Goal: Navigation & Orientation: Find specific page/section

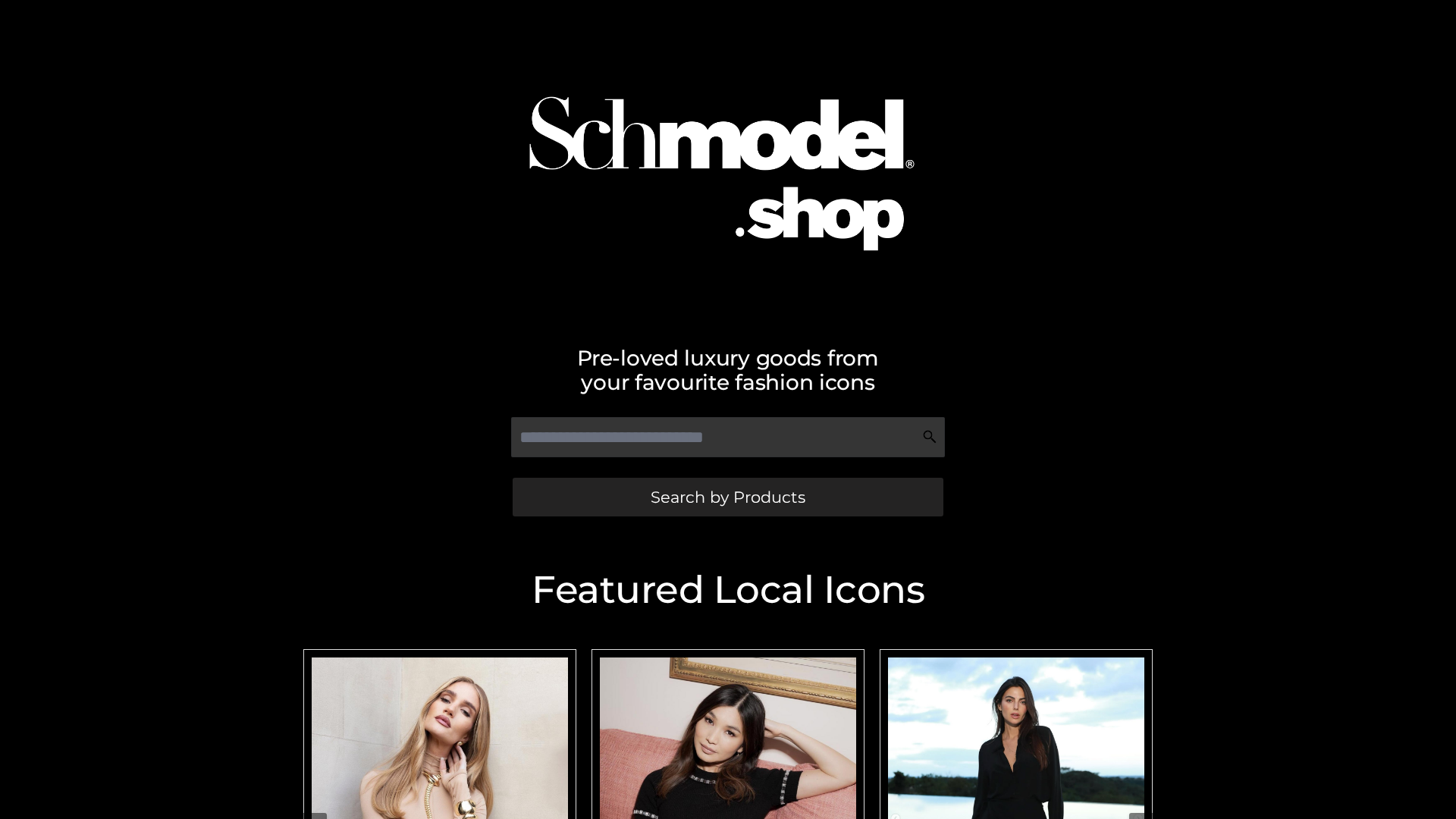
click at [727, 497] on span "Search by Products" at bounding box center [728, 497] width 155 height 16
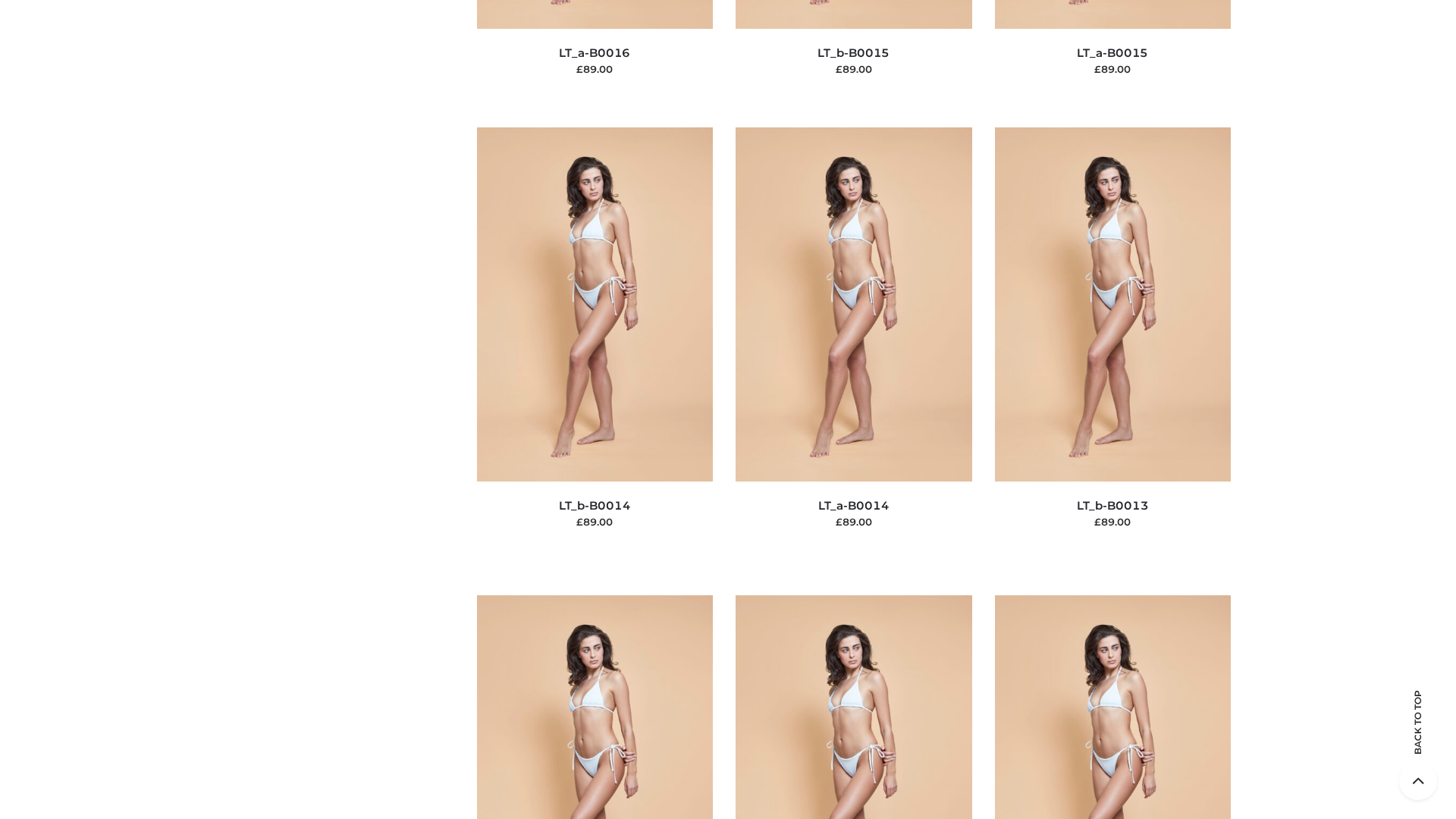
scroll to position [5393, 0]
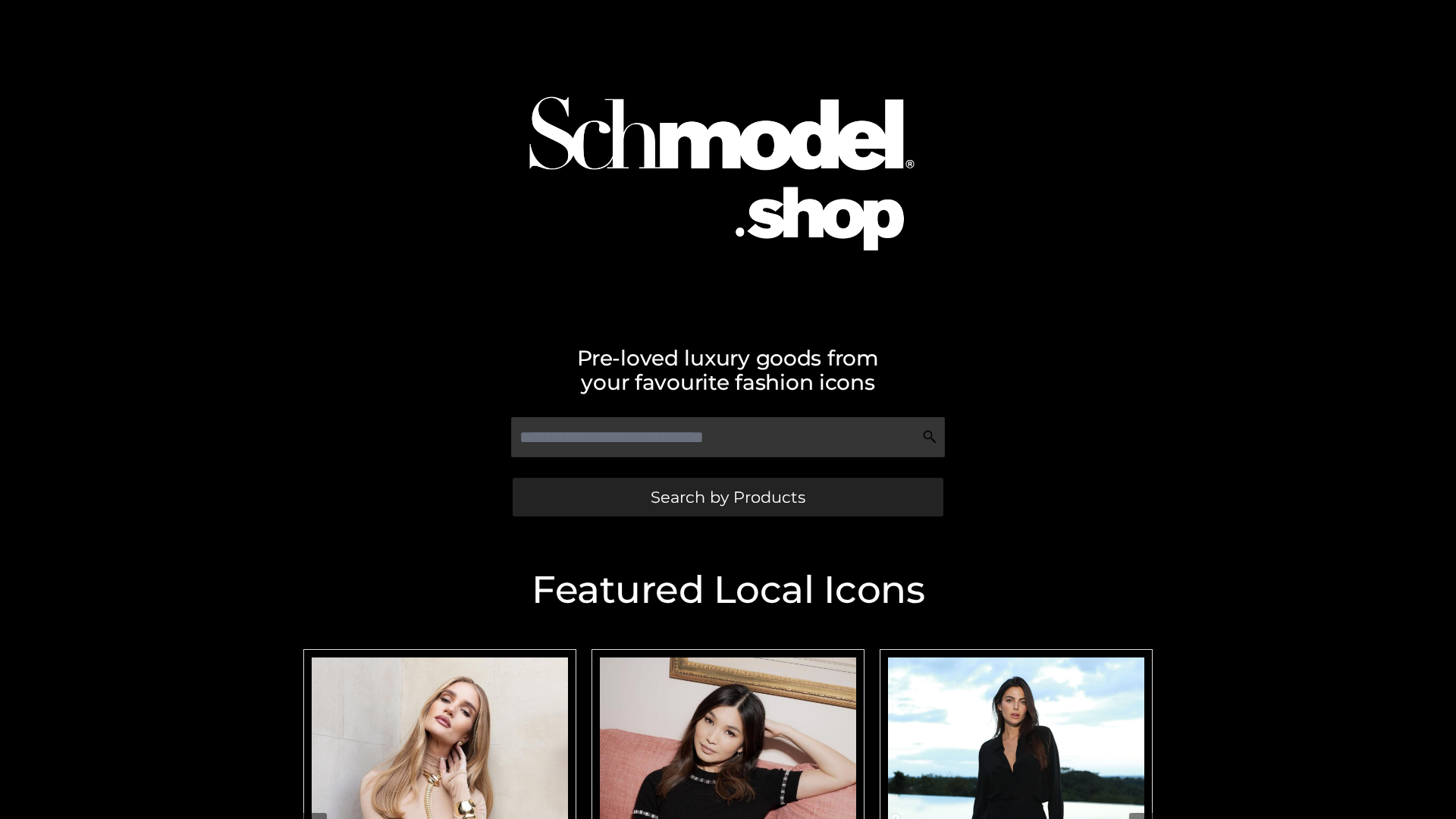
click at [727, 497] on span "Search by Products" at bounding box center [728, 497] width 155 height 16
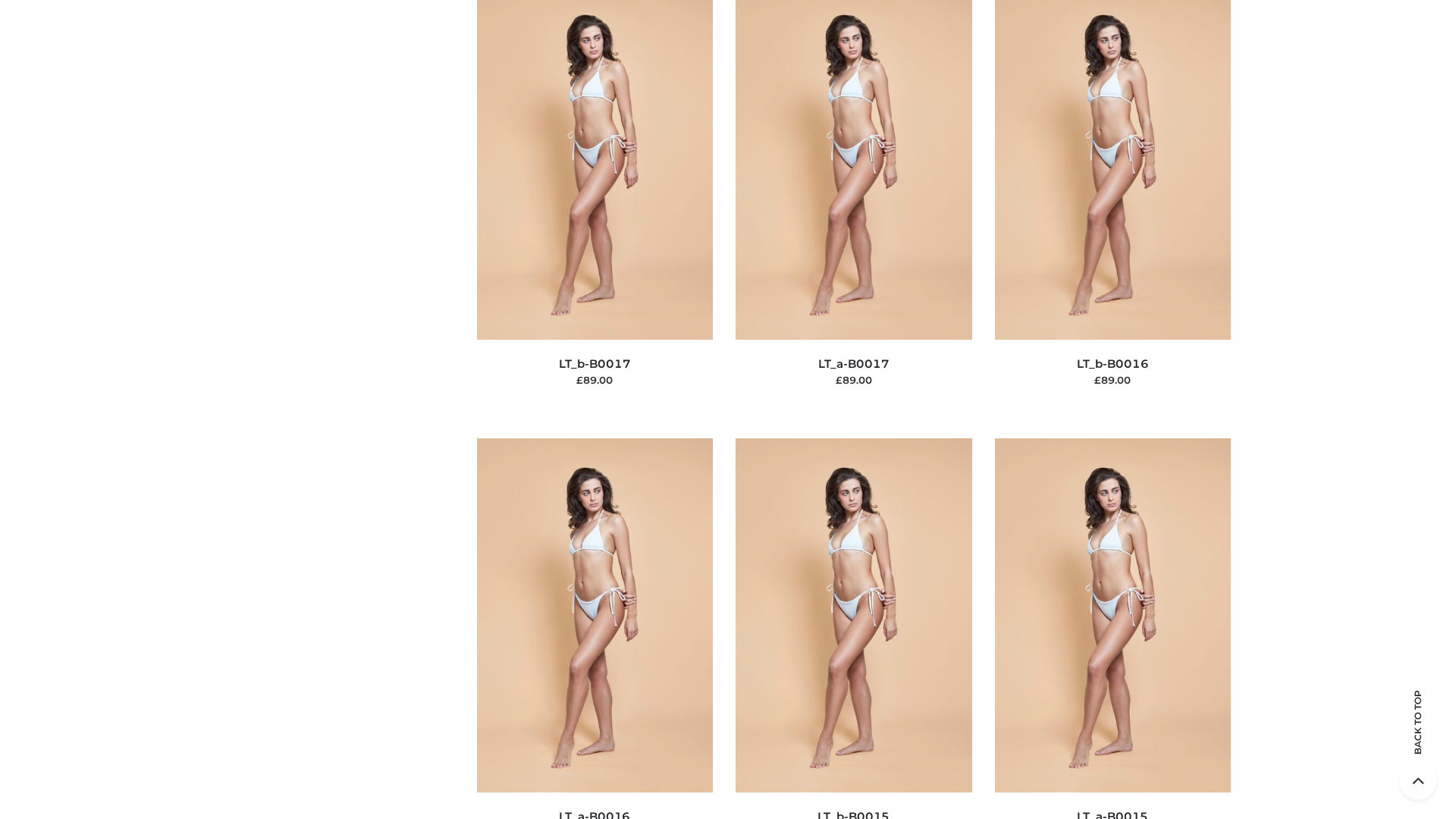
scroll to position [4984, 0]
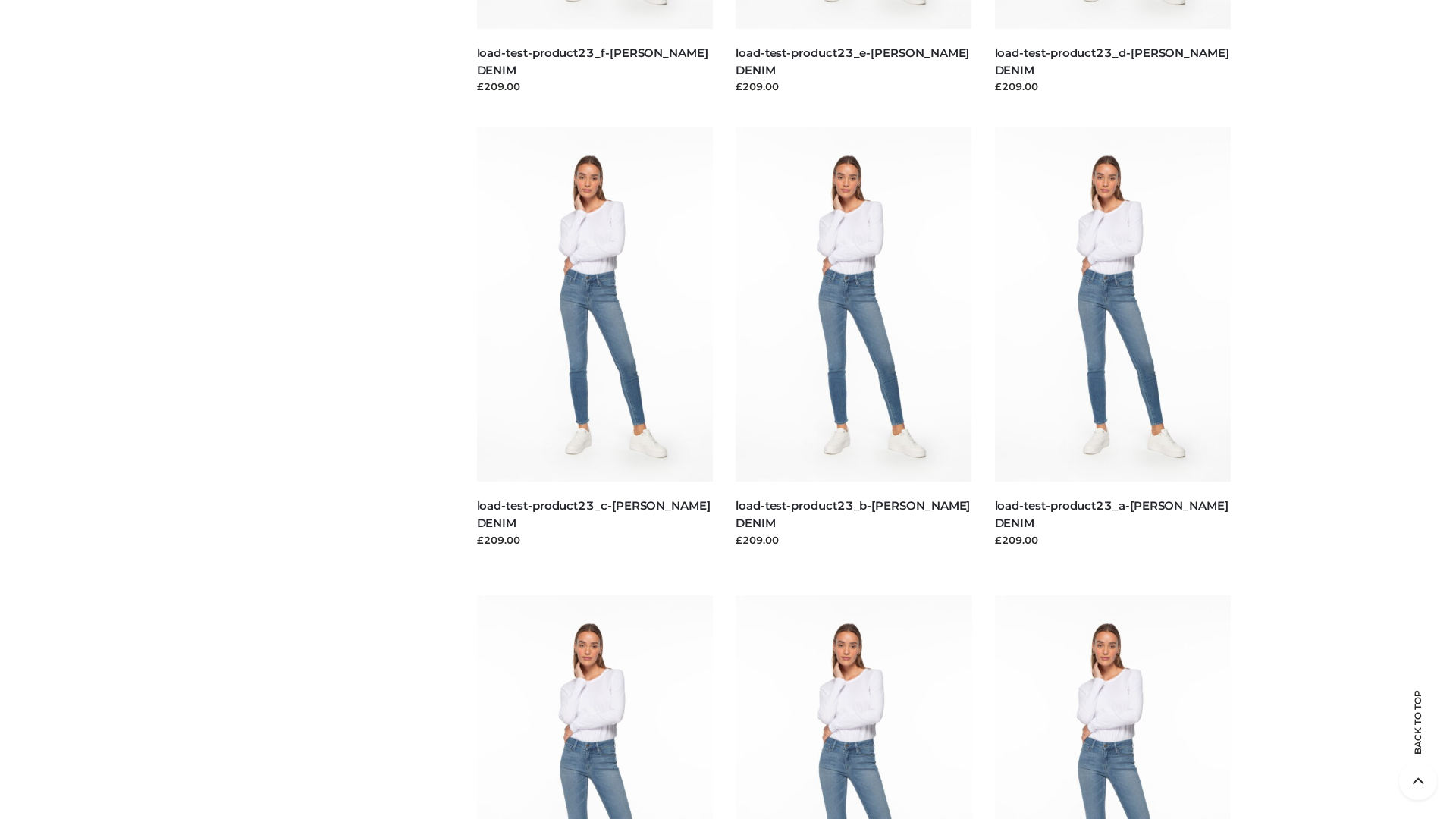
scroll to position [1330, 0]
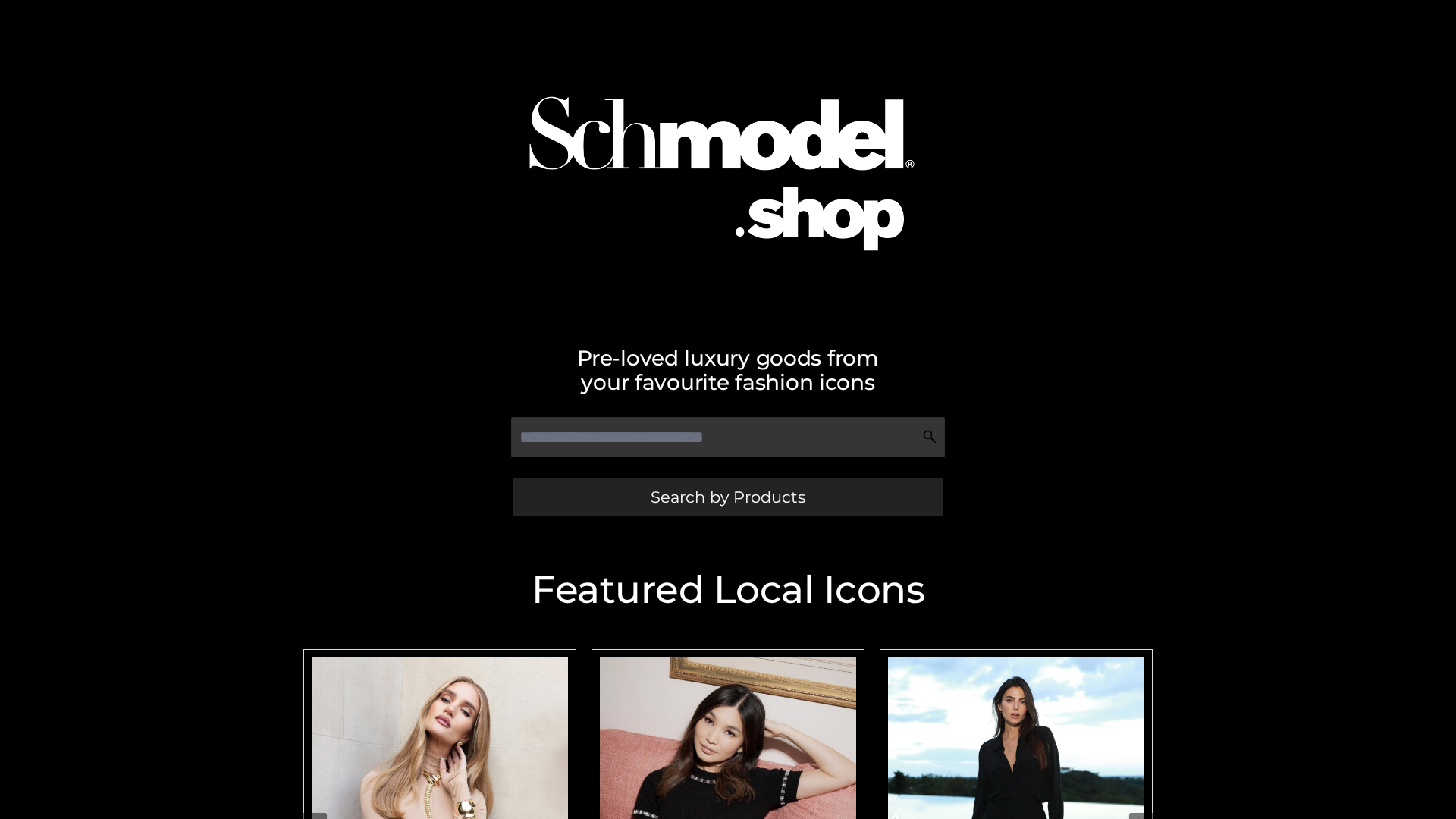
click at [727, 497] on span "Search by Products" at bounding box center [728, 497] width 155 height 16
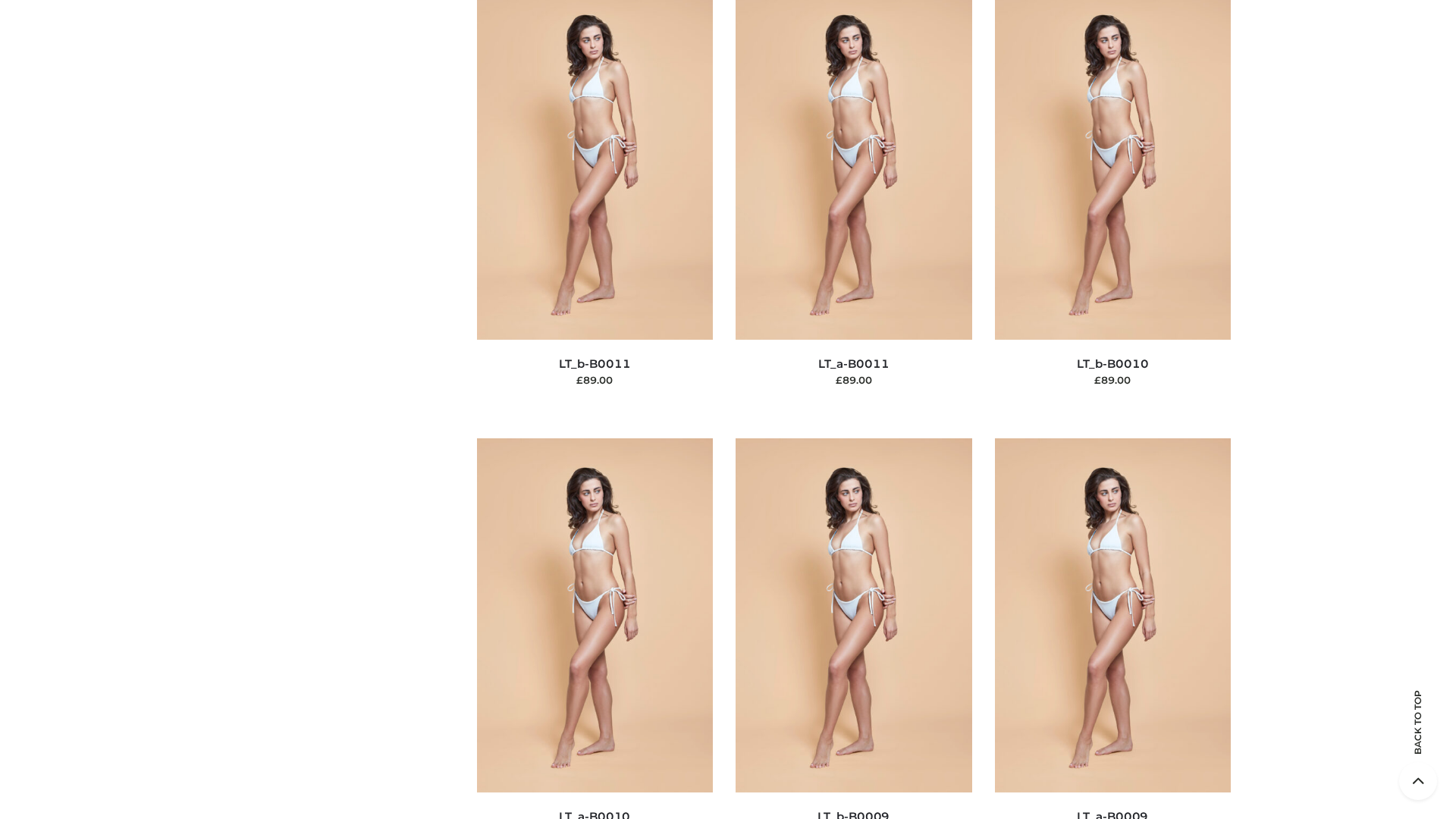
scroll to position [6811, 0]
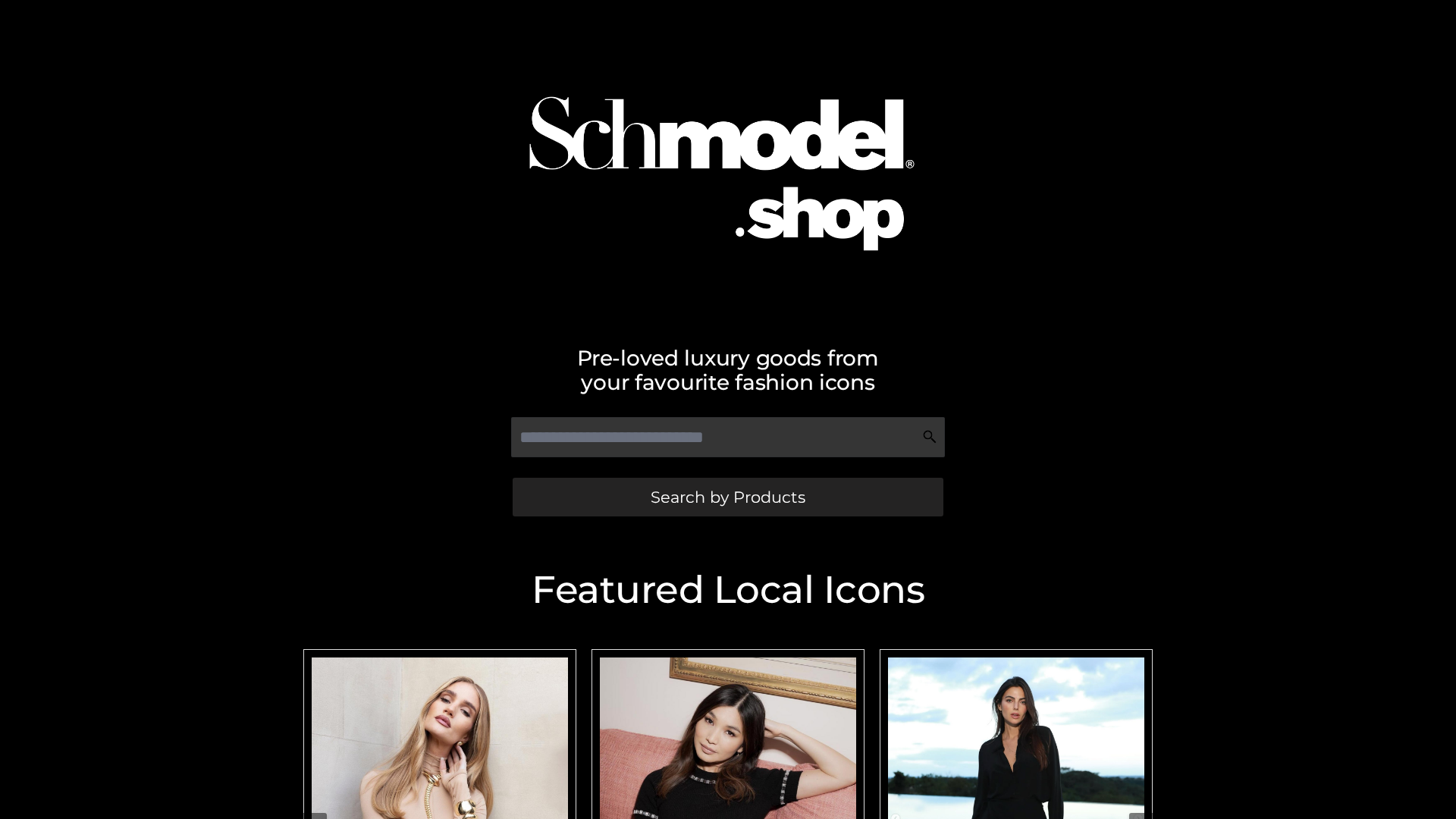
click at [727, 497] on span "Search by Products" at bounding box center [728, 497] width 155 height 16
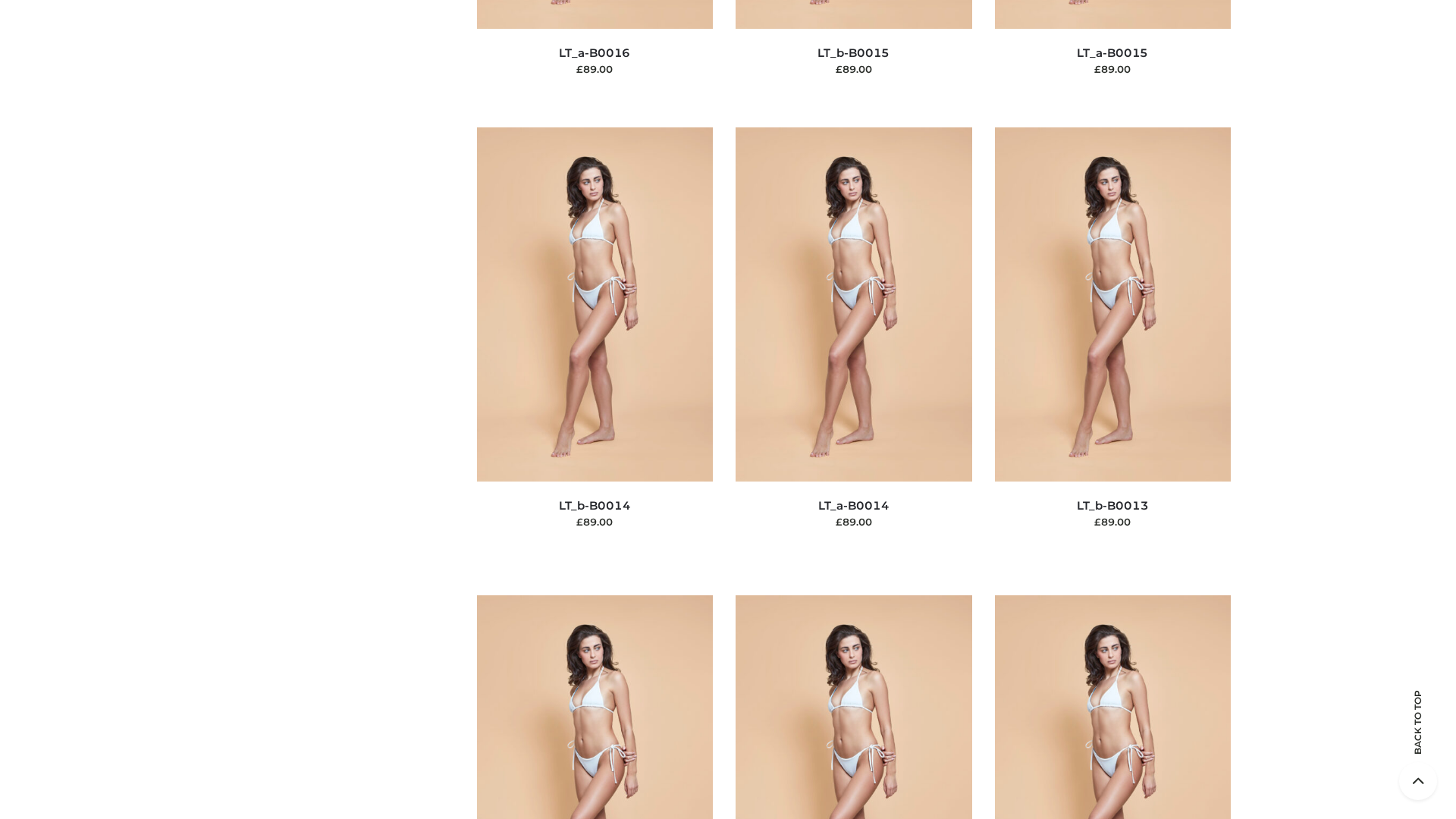
scroll to position [5393, 0]
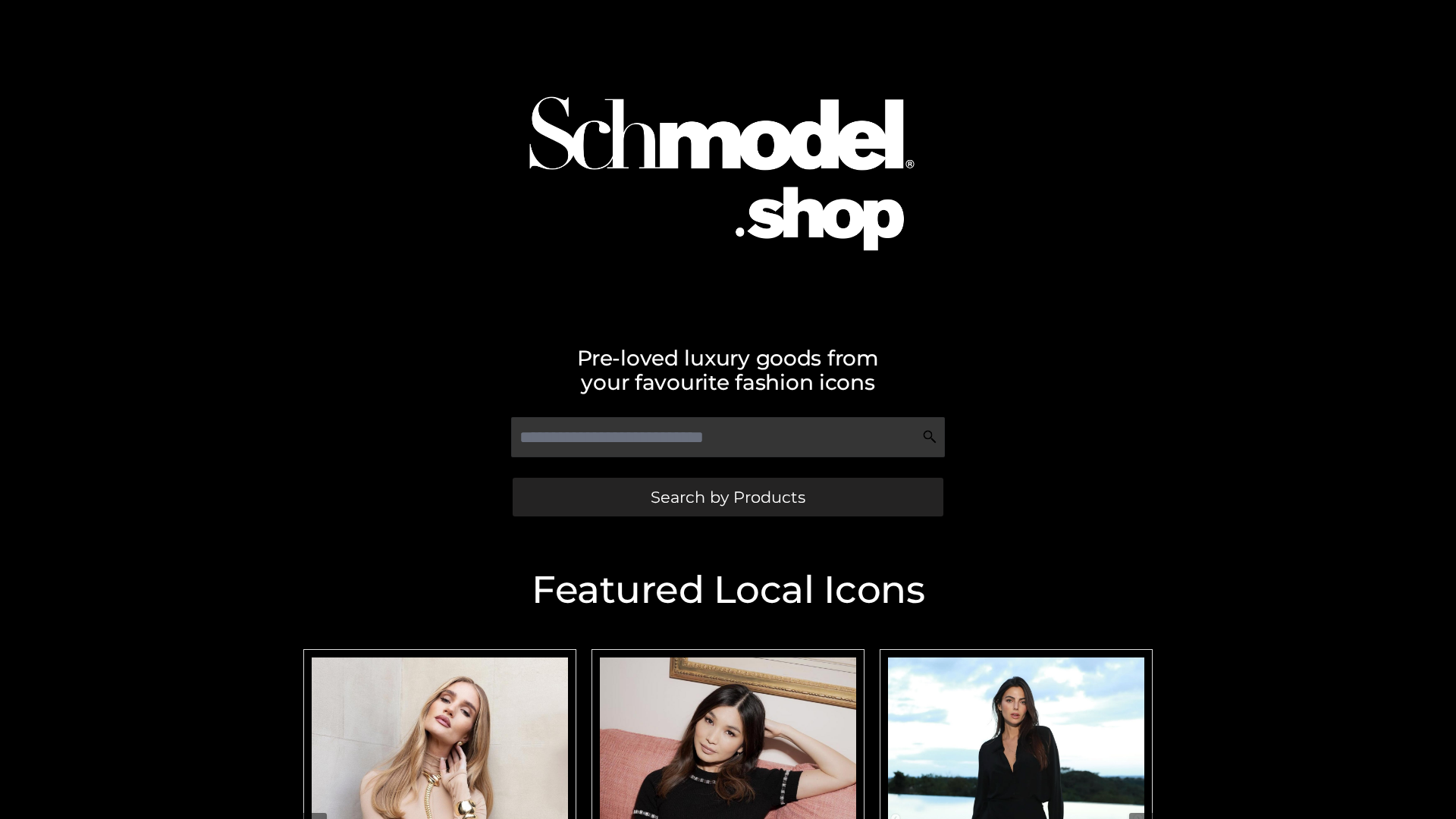
click at [727, 497] on span "Search by Products" at bounding box center [728, 497] width 155 height 16
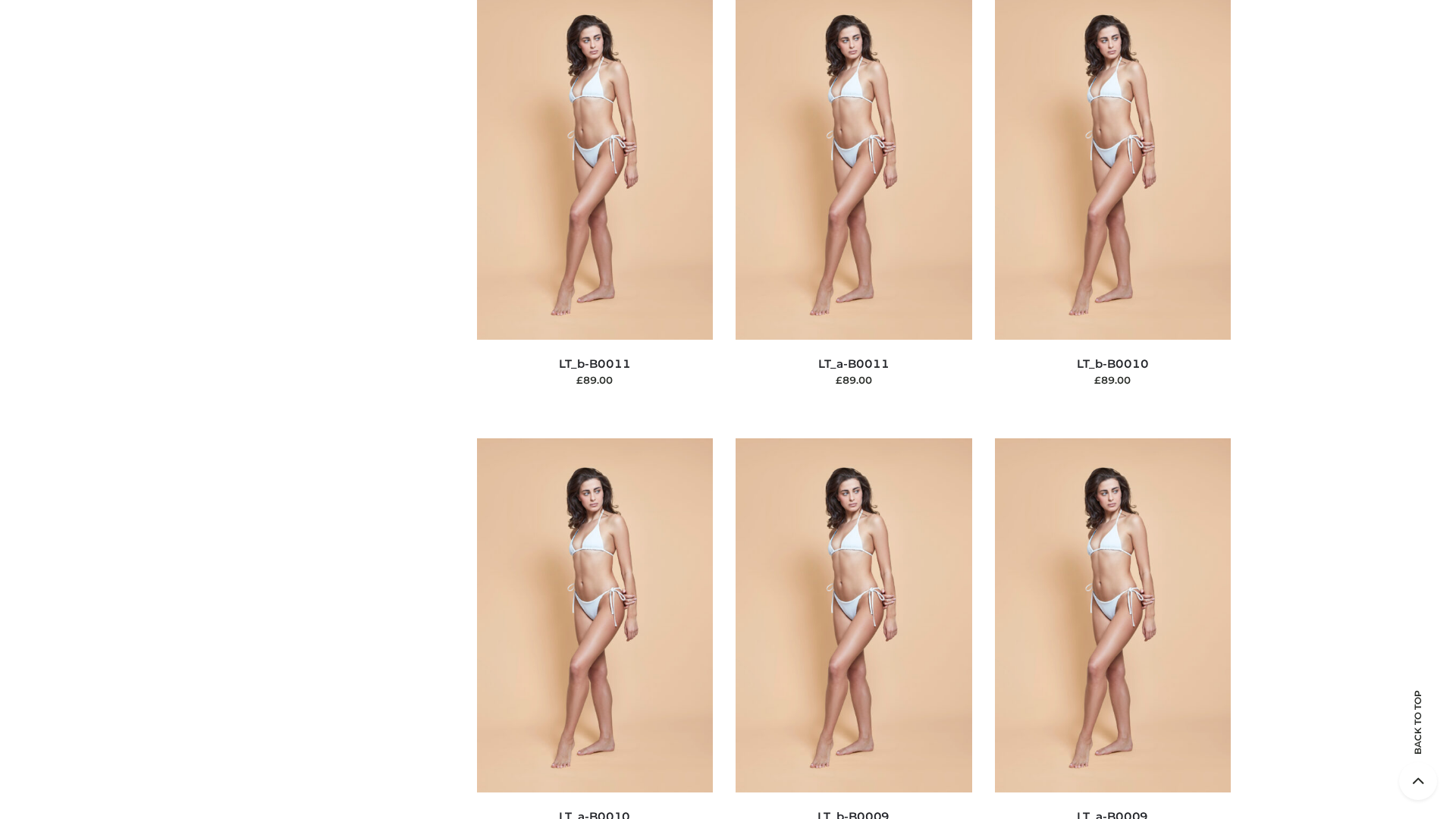
scroll to position [6811, 0]
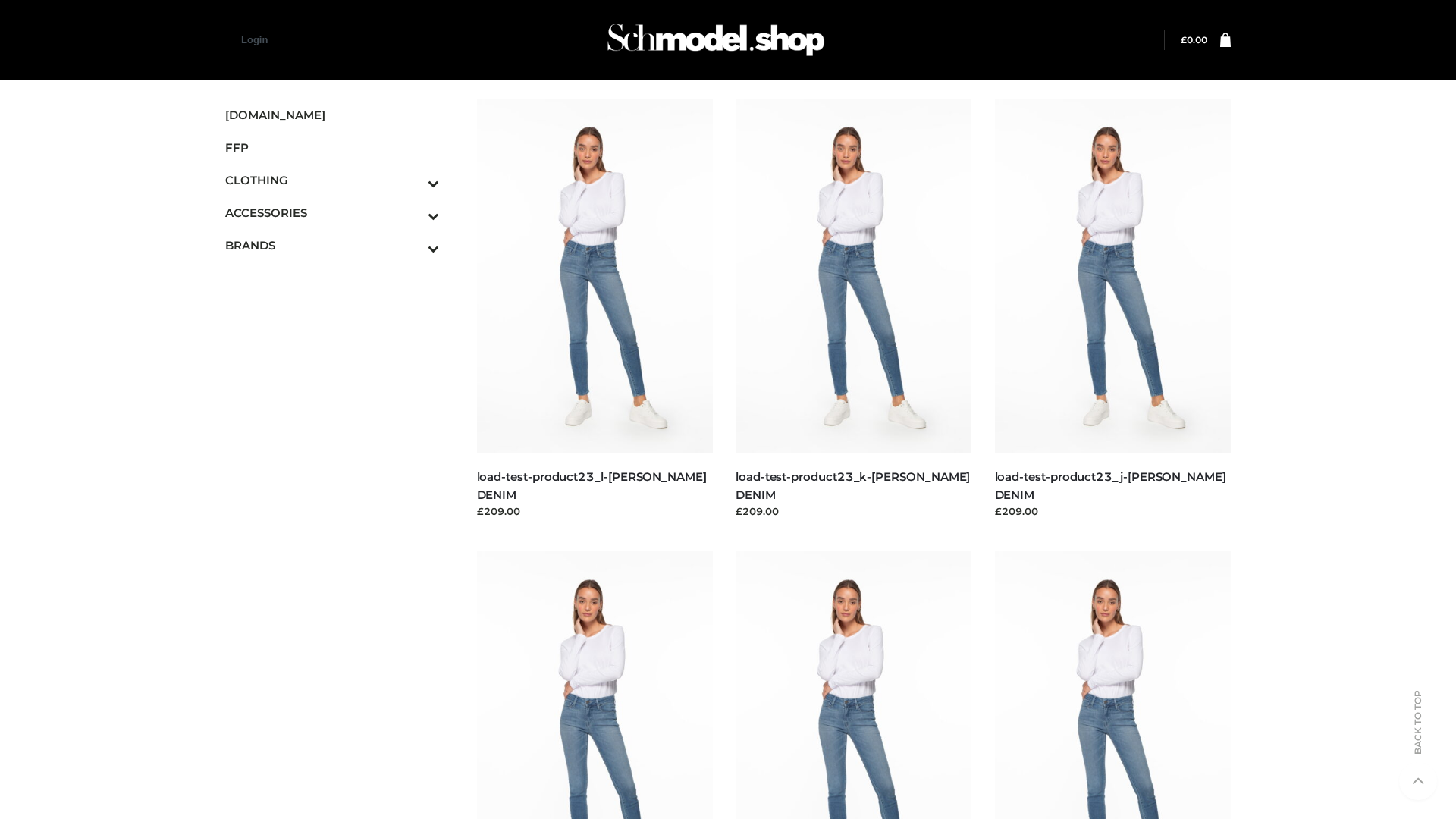
scroll to position [1330, 0]
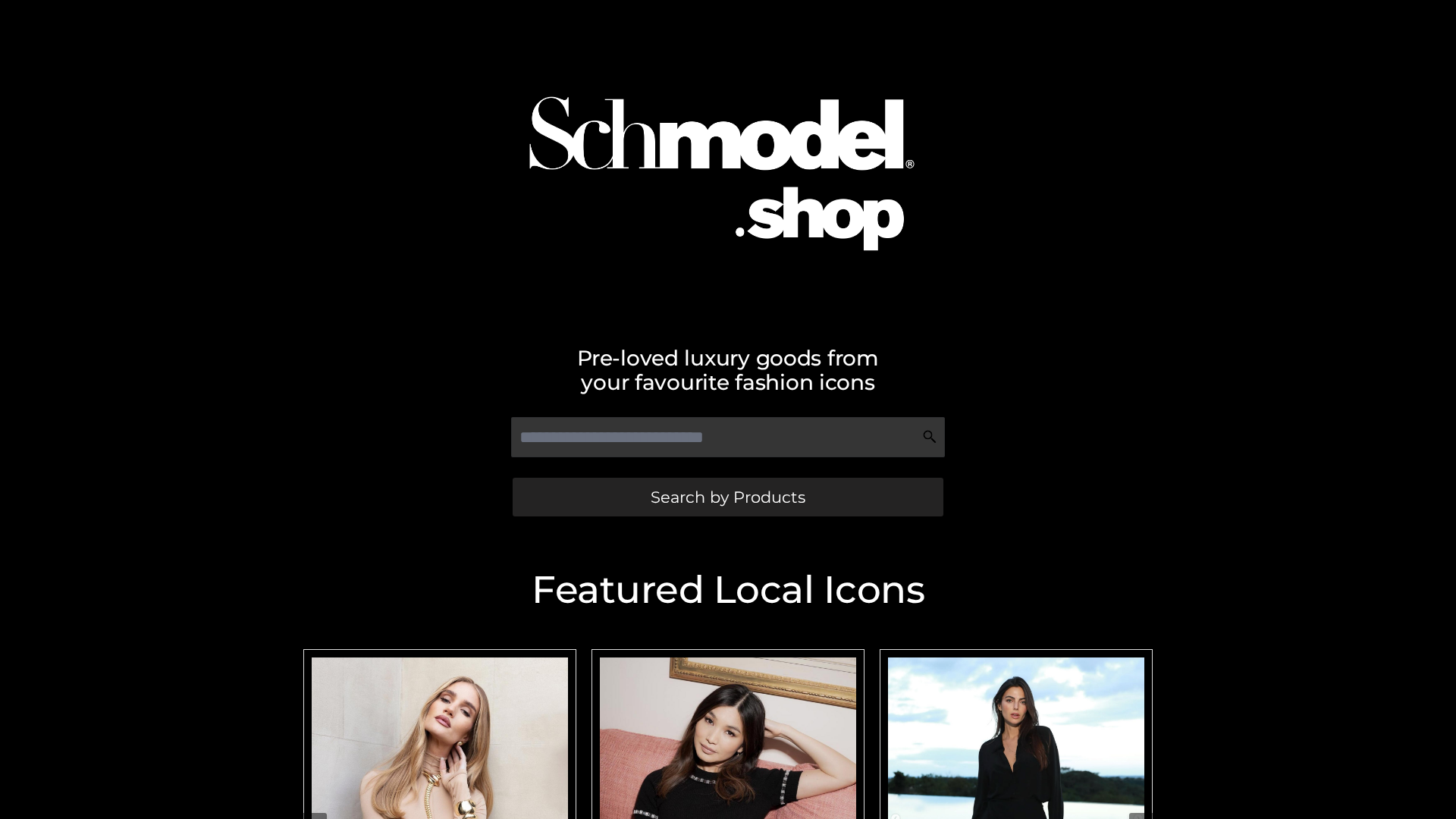
click at [727, 497] on span "Search by Products" at bounding box center [728, 497] width 155 height 16
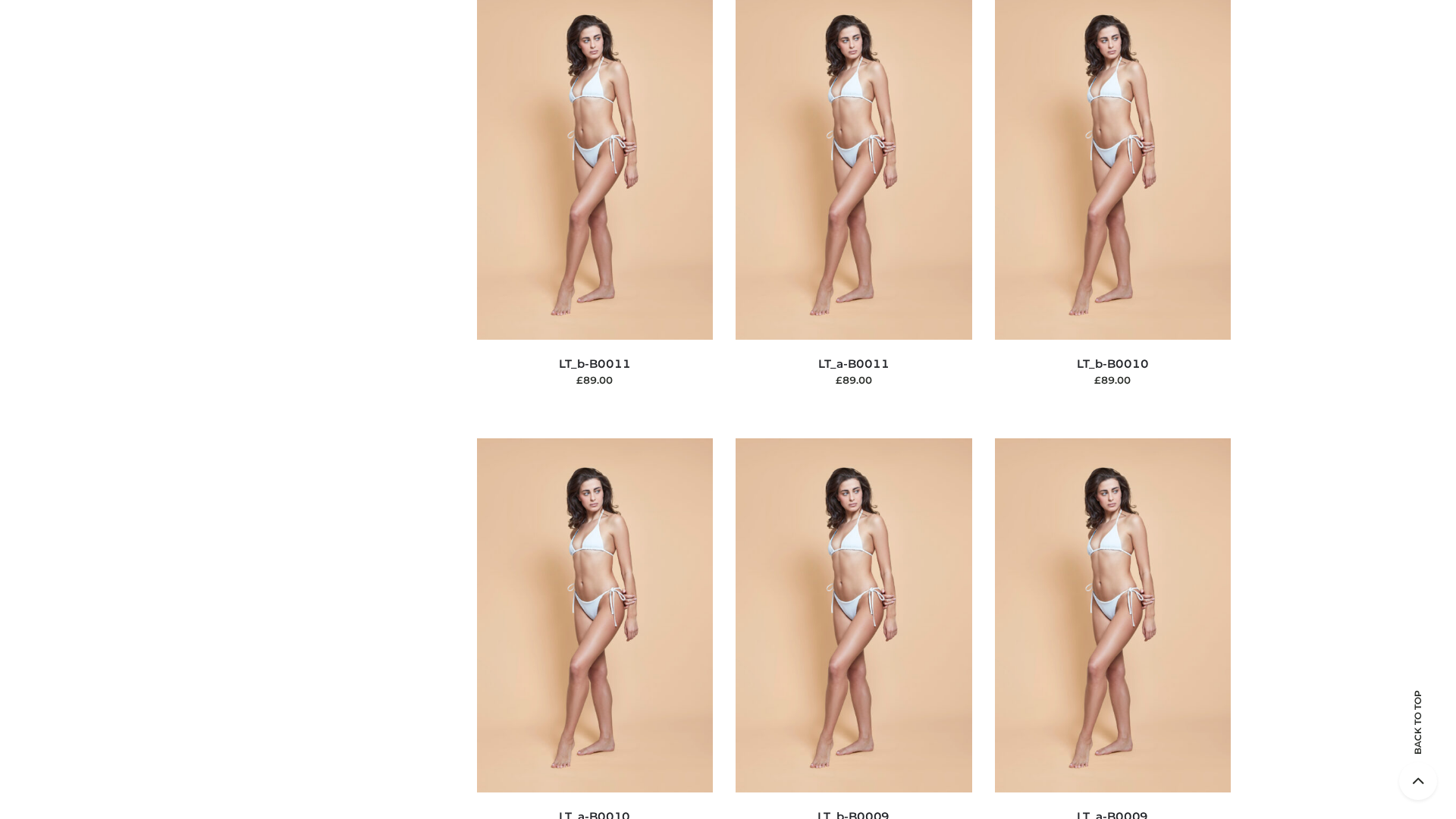
scroll to position [6811, 0]
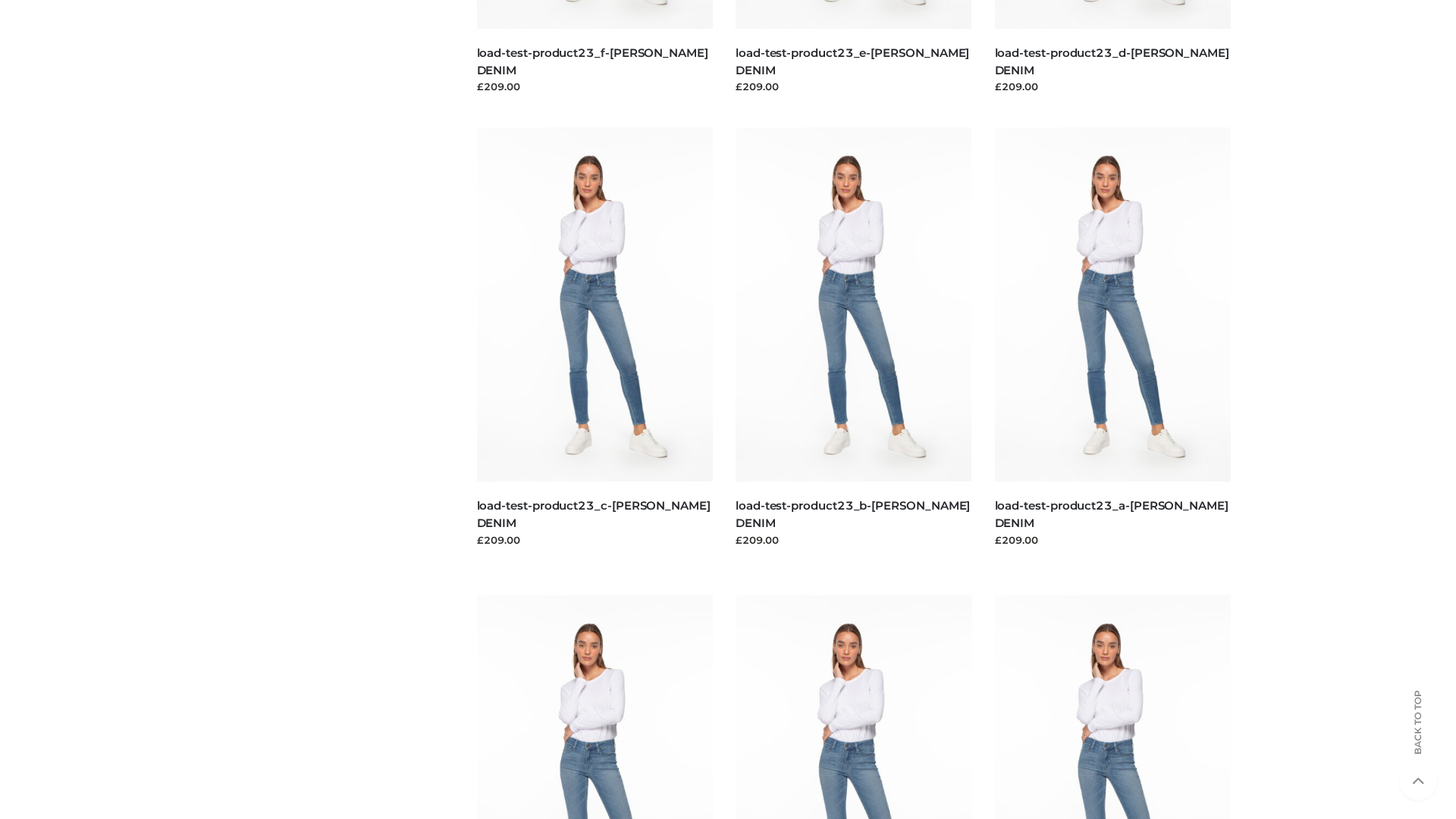
scroll to position [1330, 0]
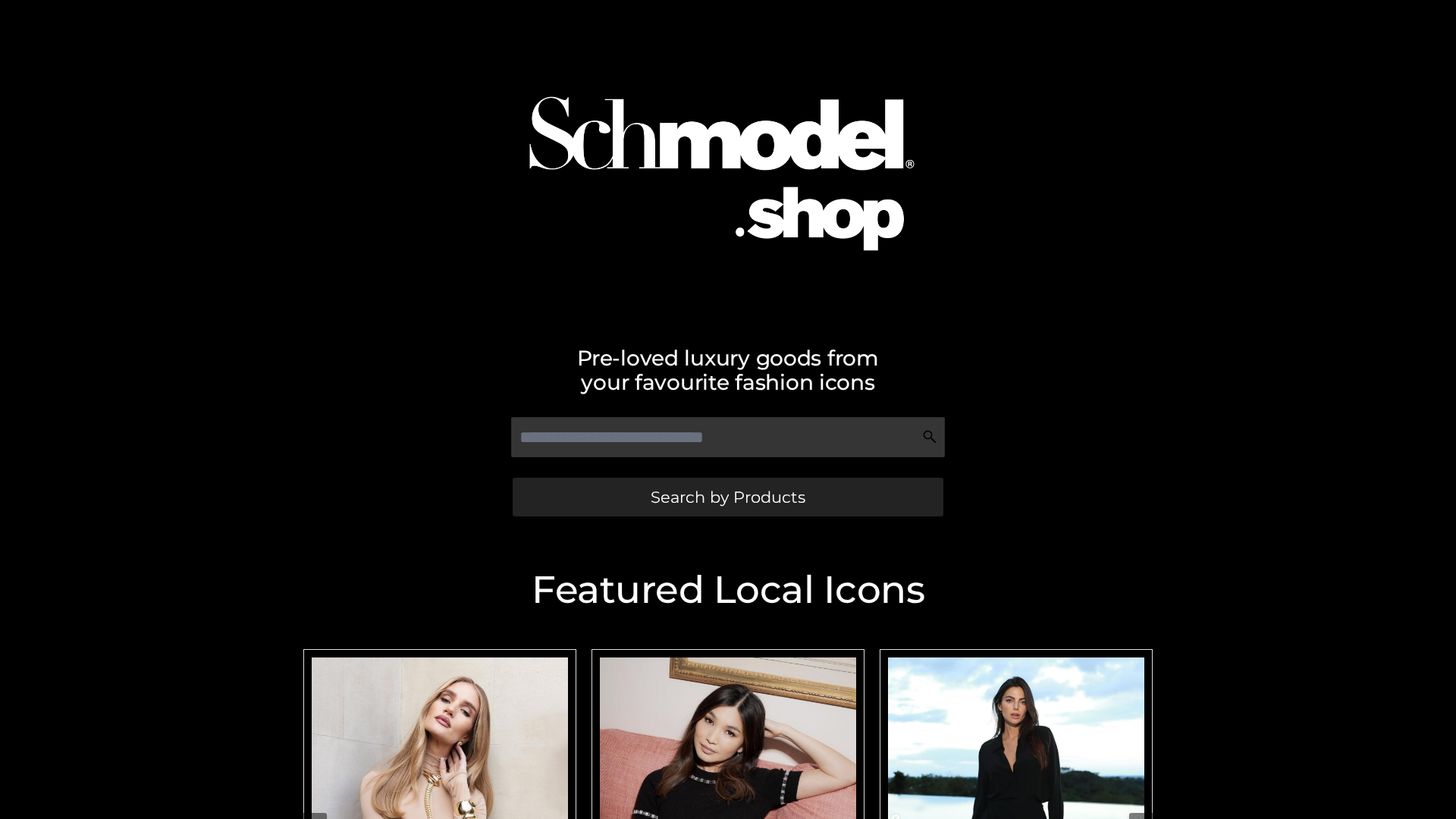
click at [727, 497] on span "Search by Products" at bounding box center [728, 497] width 155 height 16
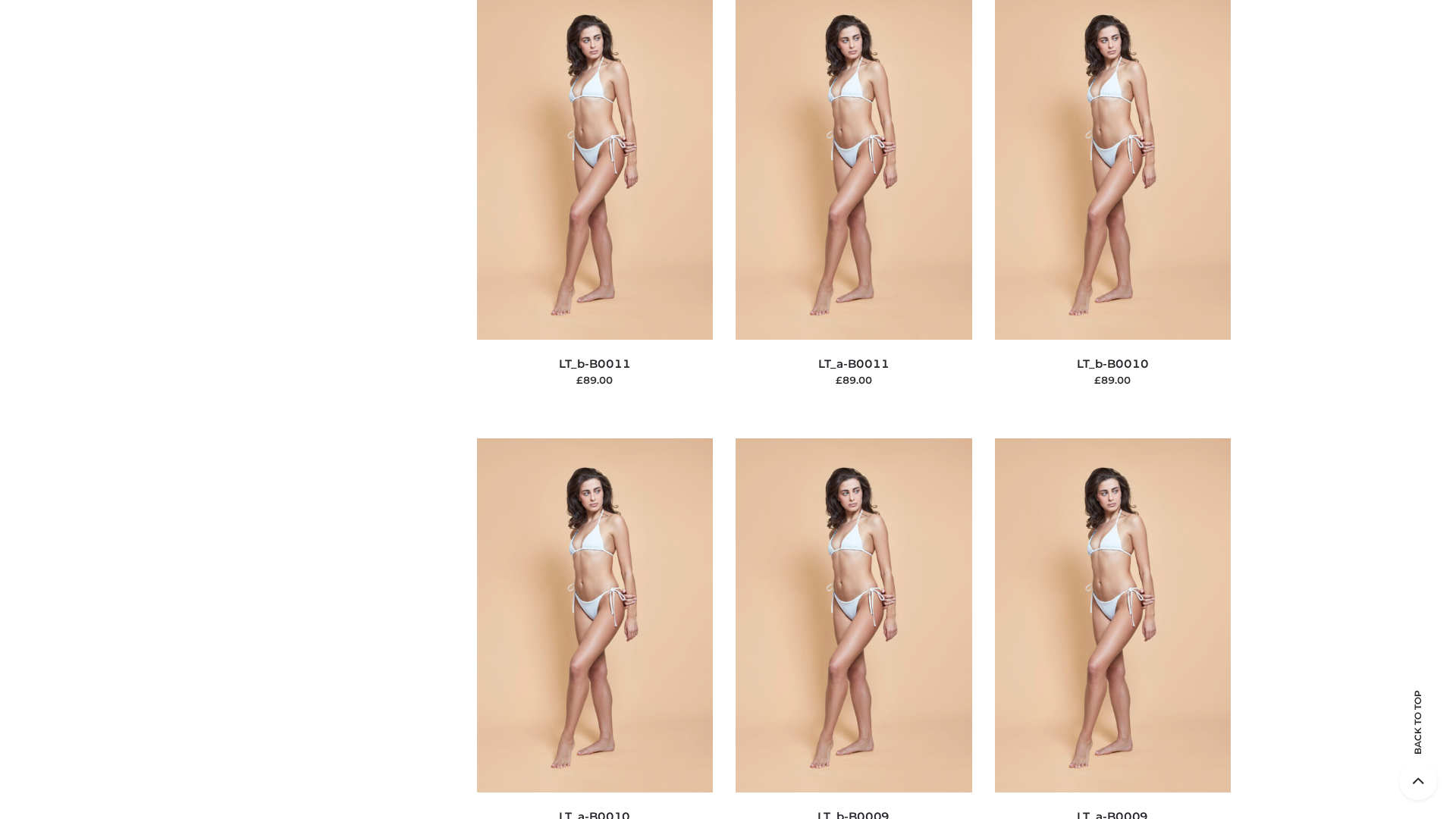
scroll to position [6811, 0]
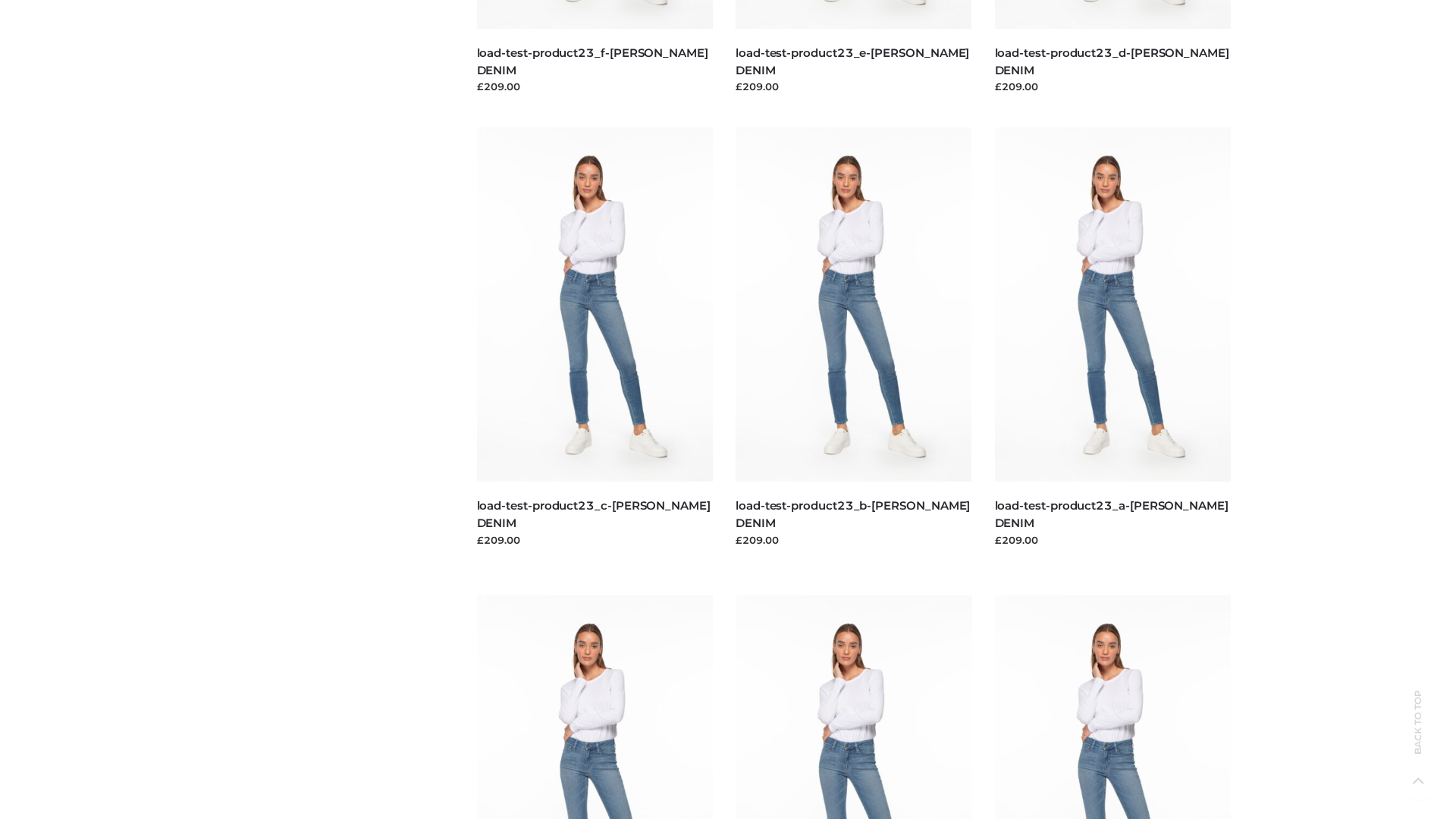
scroll to position [1330, 0]
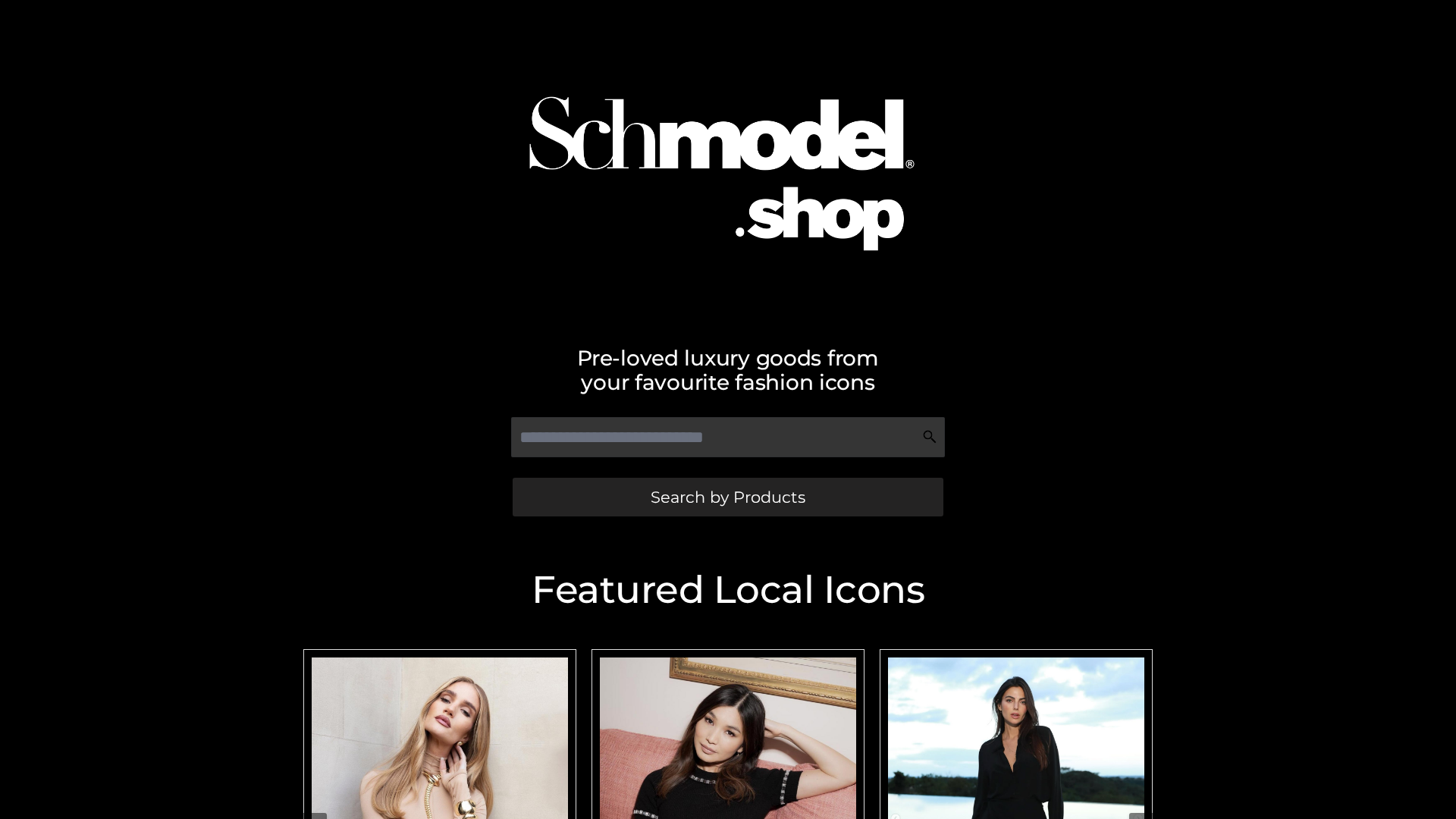
click at [727, 497] on span "Search by Products" at bounding box center [728, 497] width 155 height 16
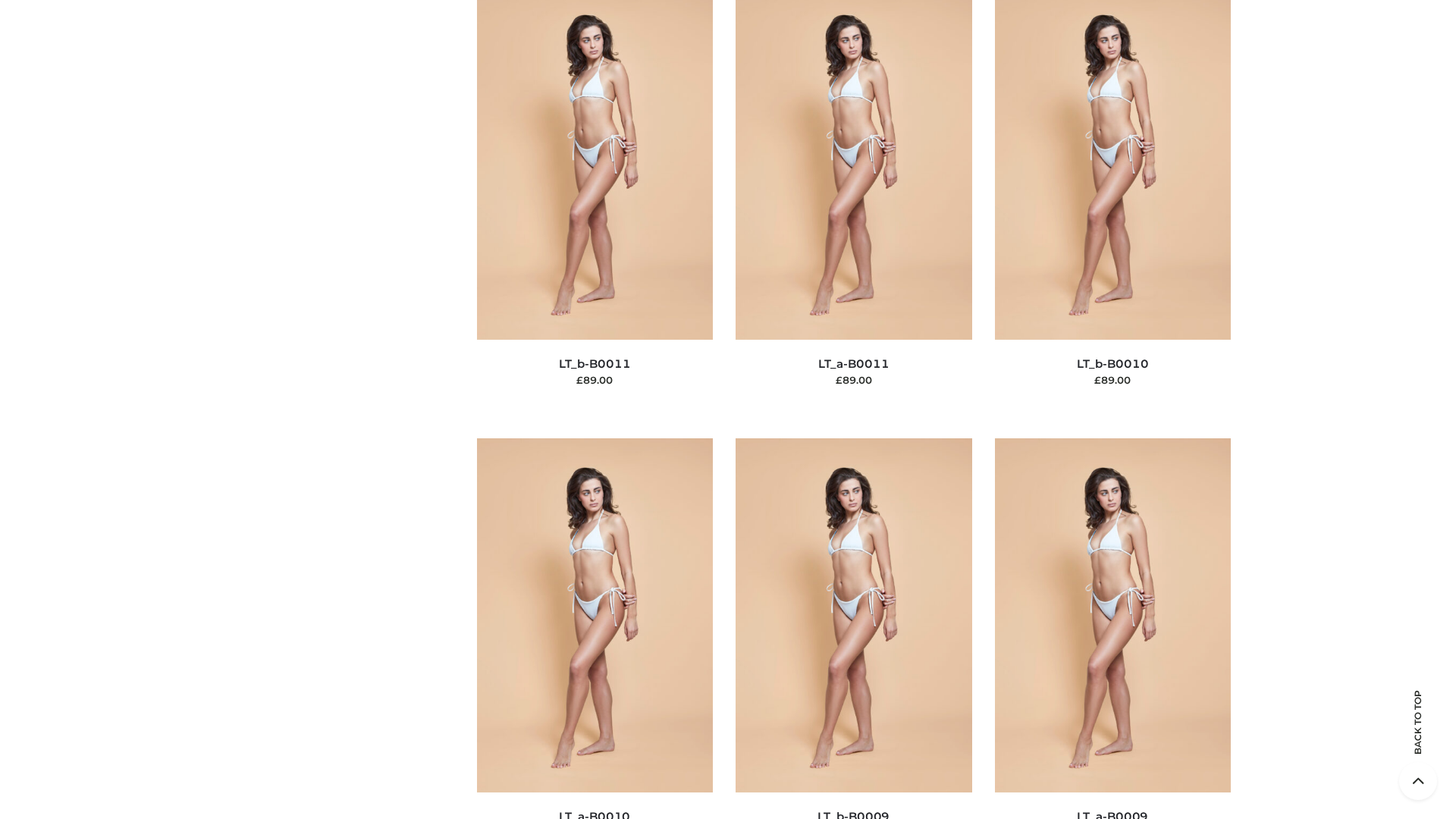
scroll to position [6811, 0]
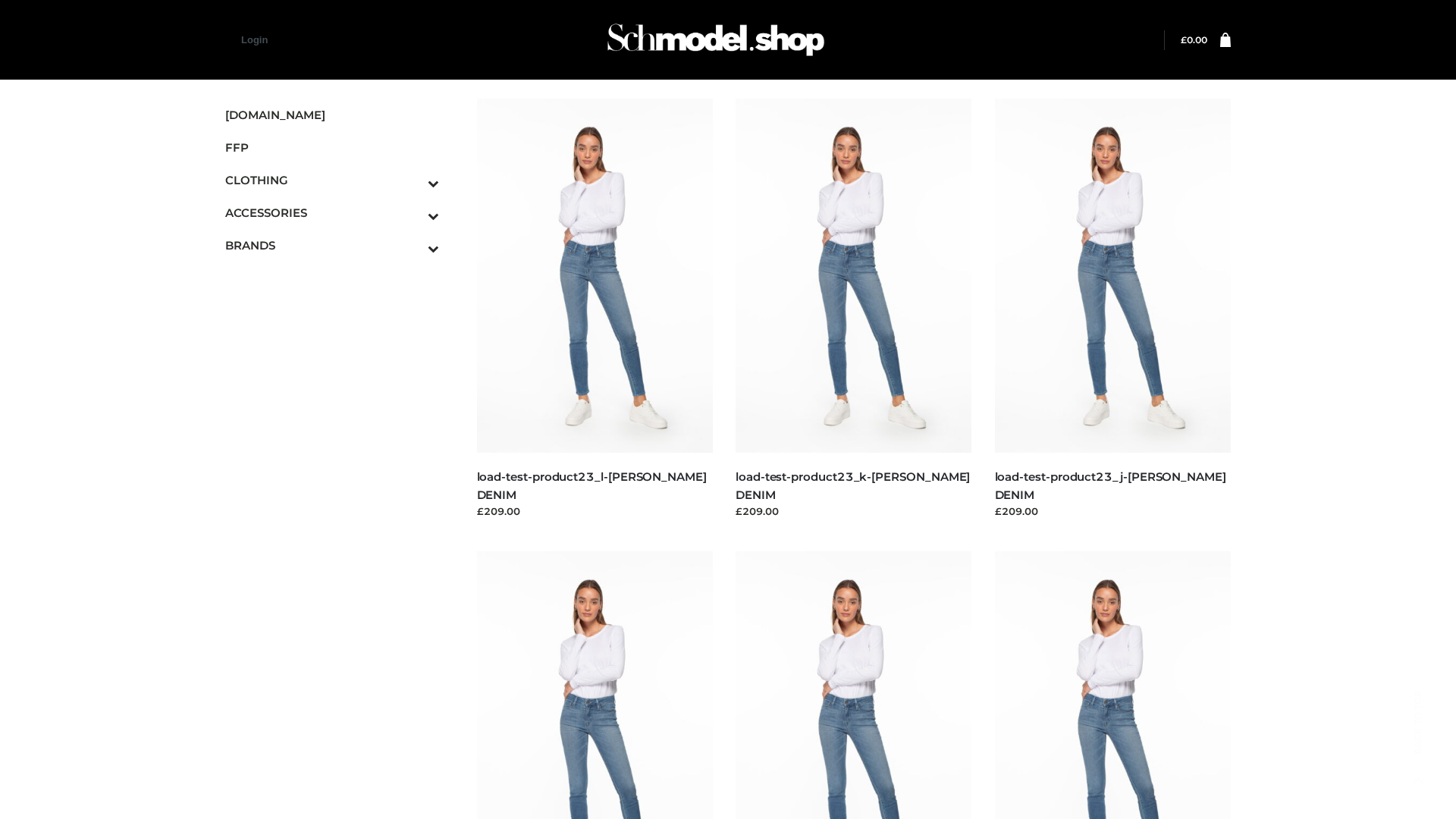
scroll to position [1330, 0]
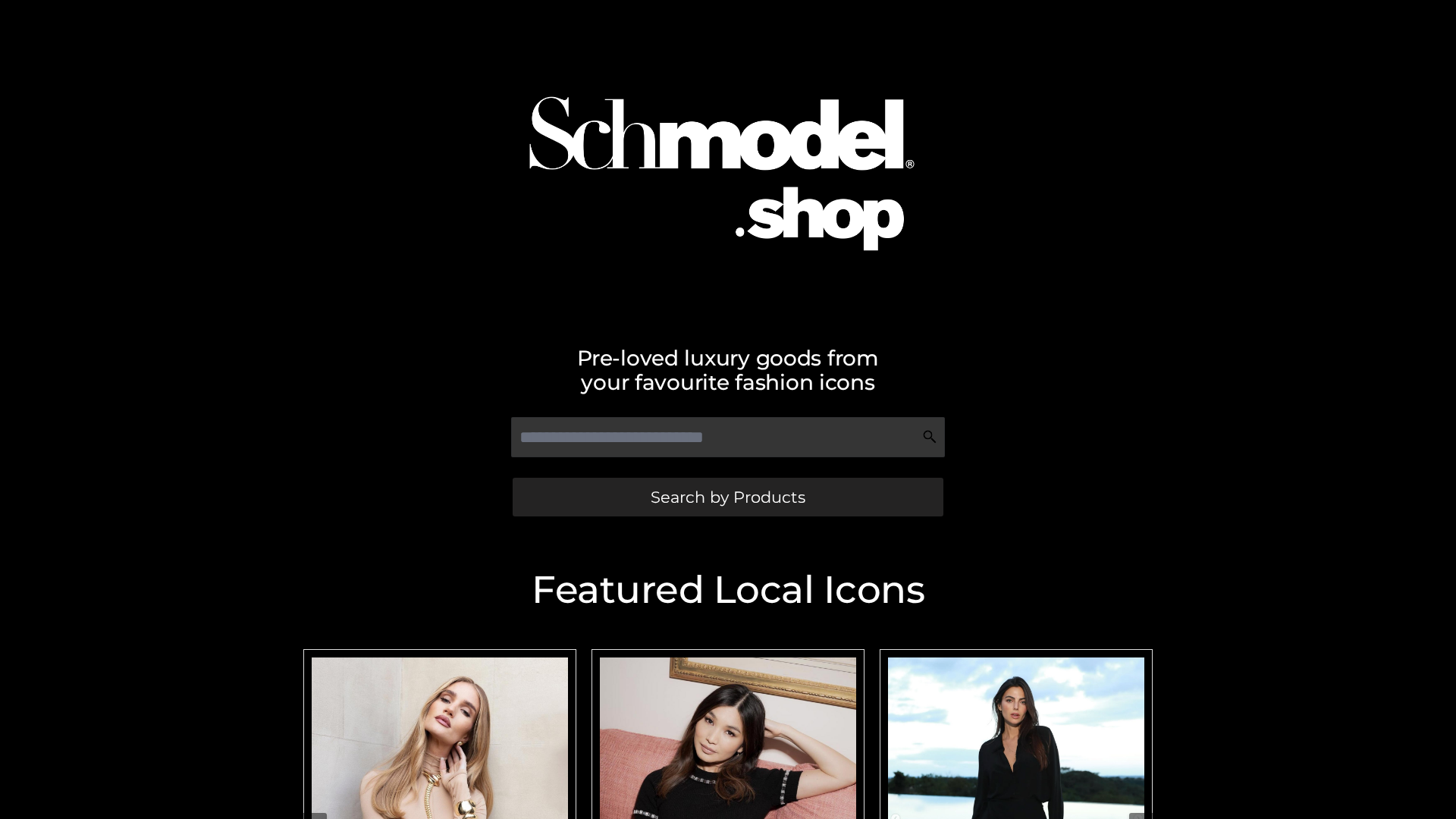
click at [727, 497] on span "Search by Products" at bounding box center [728, 497] width 155 height 16
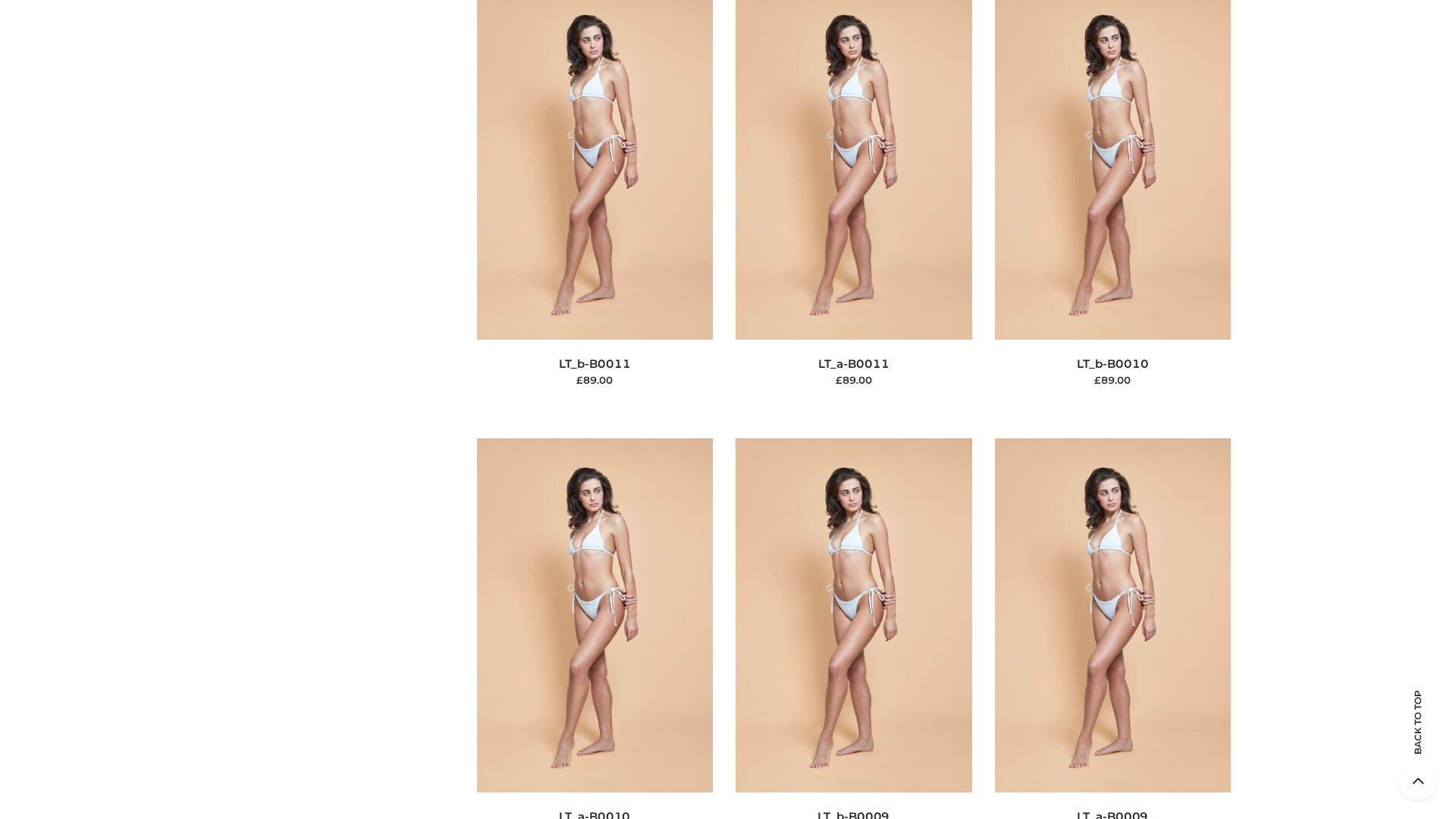
scroll to position [6811, 0]
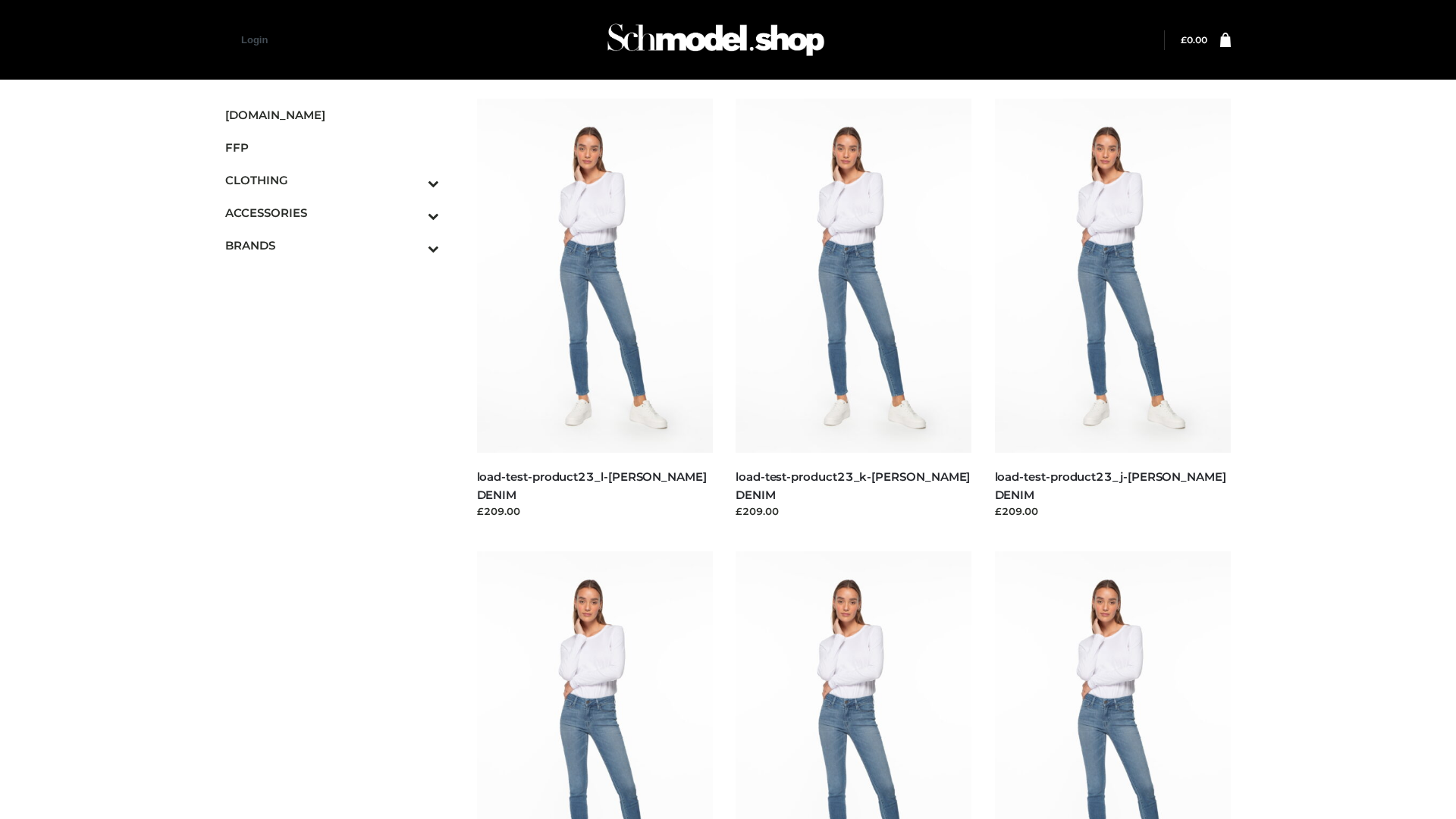
scroll to position [1330, 0]
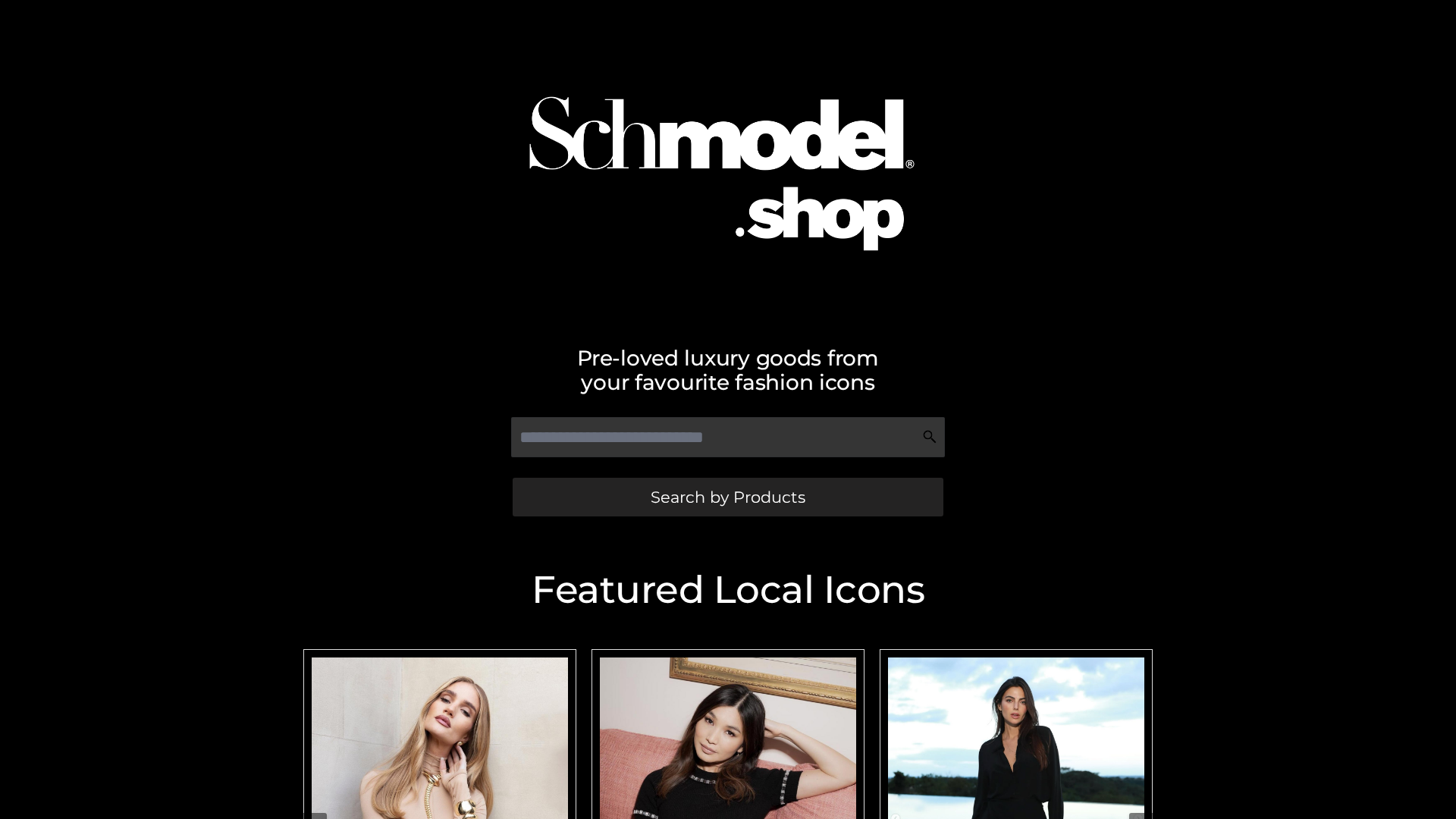
click at [727, 497] on span "Search by Products" at bounding box center [728, 497] width 155 height 16
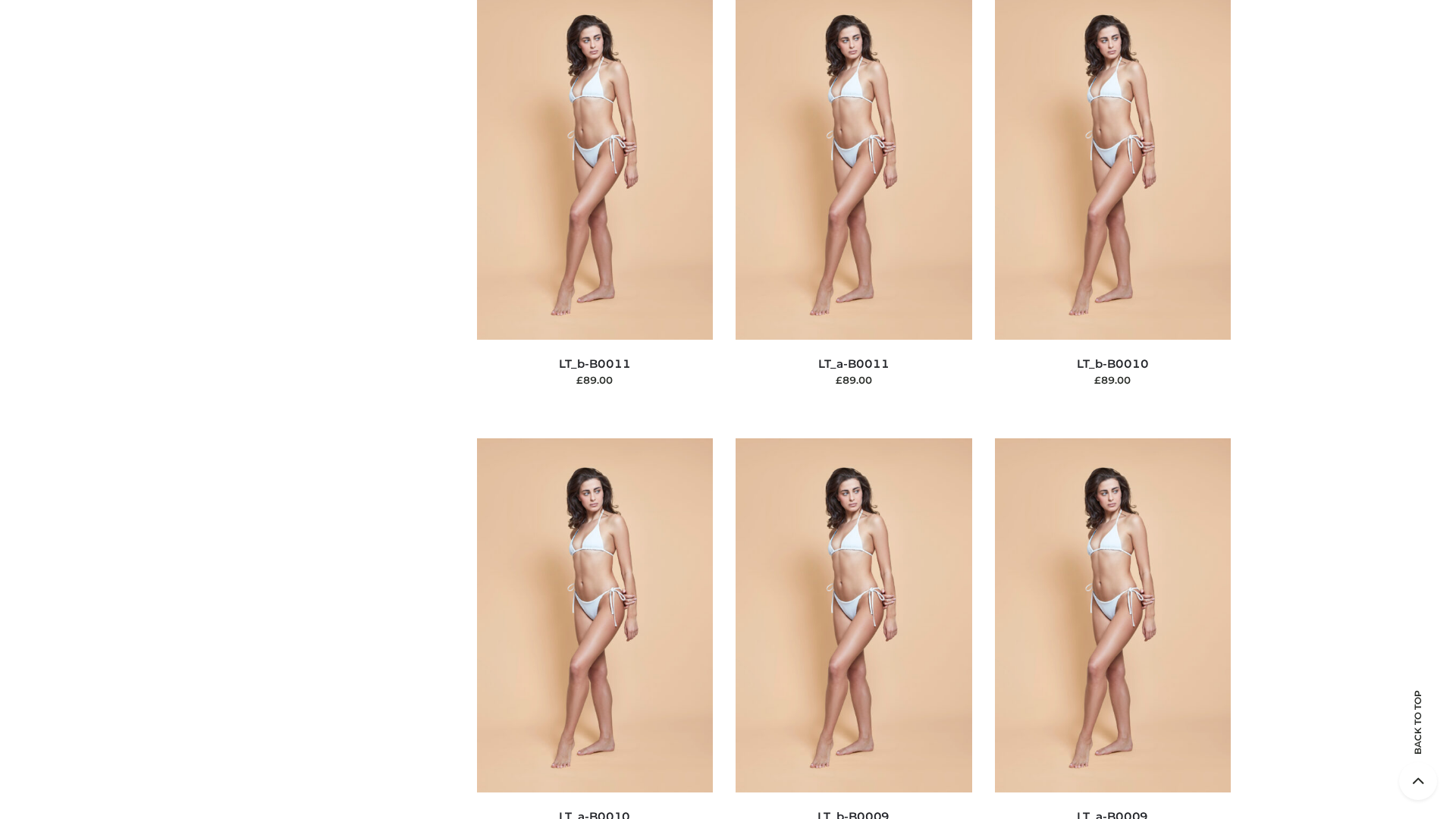
scroll to position [6811, 0]
